Goal: Task Accomplishment & Management: Complete application form

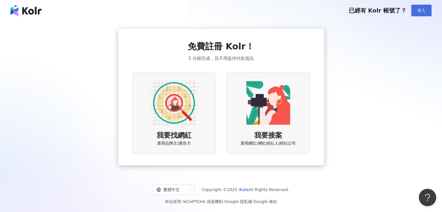
click at [420, 11] on span "登入" at bounding box center [422, 10] width 8 height 5
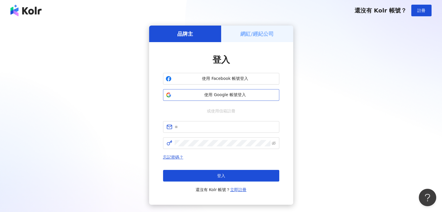
click at [222, 101] on button "使用 Google 帳號登入" at bounding box center [221, 95] width 116 height 12
click at [227, 77] on span "使用 Facebook 帳號登入" at bounding box center [225, 79] width 103 height 6
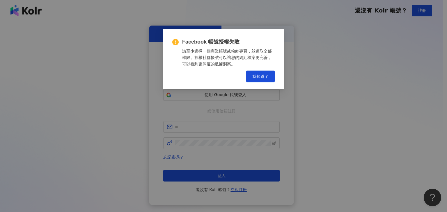
click at [269, 36] on div "Facebook 帳號授權失敗 請至少選擇一個商業帳號或粉絲專頁，並選取全部權限。授權社群帳號可以讓您的網紅檔案更完善，可以看到更深度的數據洞察。 Cance…" at bounding box center [223, 59] width 121 height 60
click at [262, 78] on span "我知道了" at bounding box center [260, 76] width 16 height 5
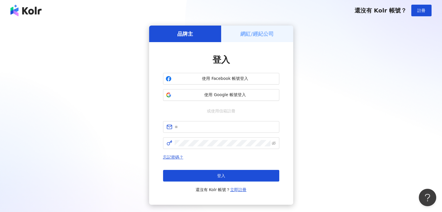
click at [251, 35] on h5 "網紅/經紀公司" at bounding box center [257, 33] width 33 height 7
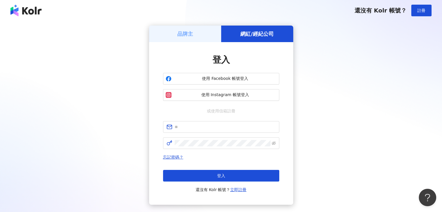
click at [200, 32] on div "品牌主" at bounding box center [185, 34] width 72 height 17
